Goal: Task Accomplishment & Management: Complete application form

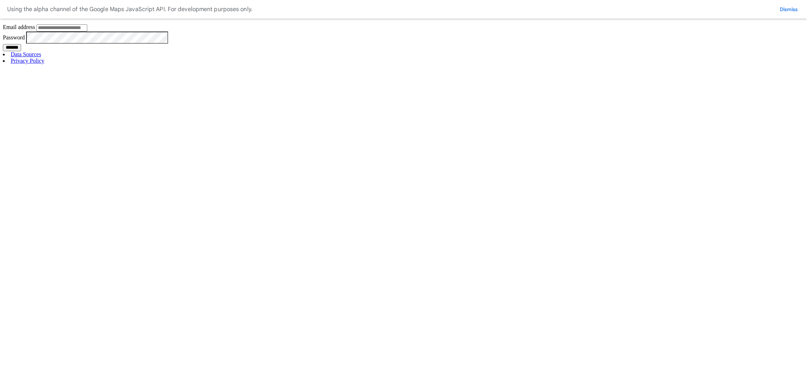
click at [279, 64] on div "Sign in Email address Password ******* Data Sources Privacy Policy" at bounding box center [403, 35] width 801 height 57
click at [87, 31] on input "Email address" at bounding box center [61, 27] width 51 height 7
